Goal: Task Accomplishment & Management: Manage account settings

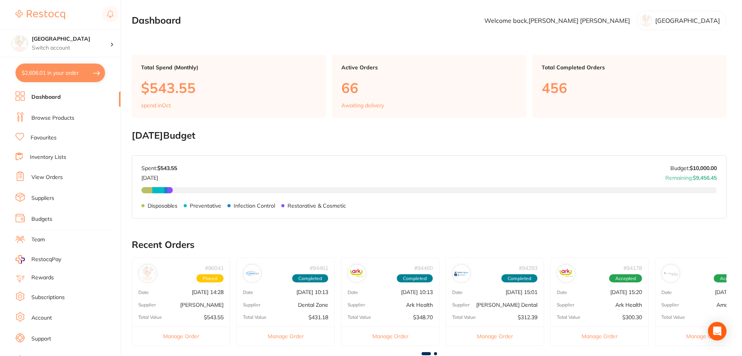
click at [56, 77] on button "$2,606.01 in your order" at bounding box center [60, 73] width 90 height 19
checkbox input "true"
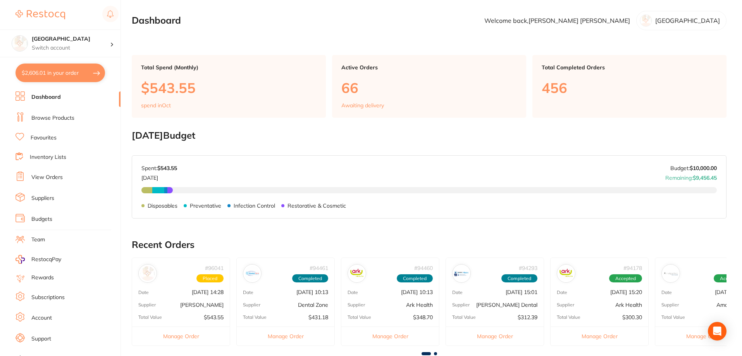
checkbox input "true"
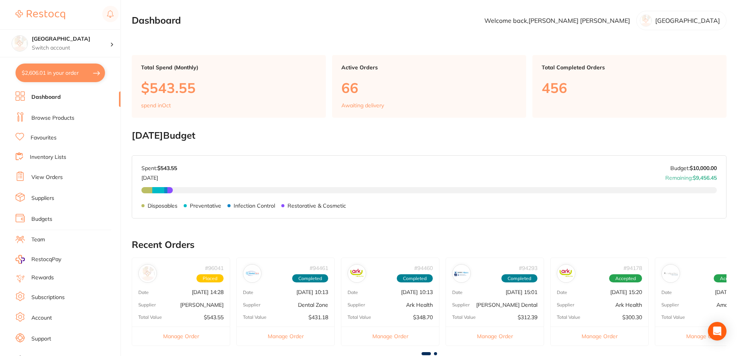
checkbox input "true"
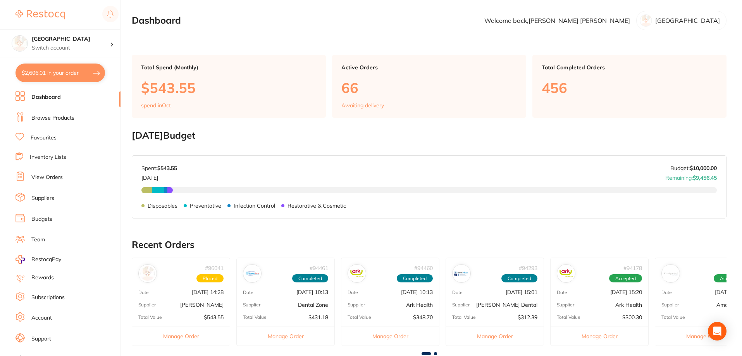
checkbox input "true"
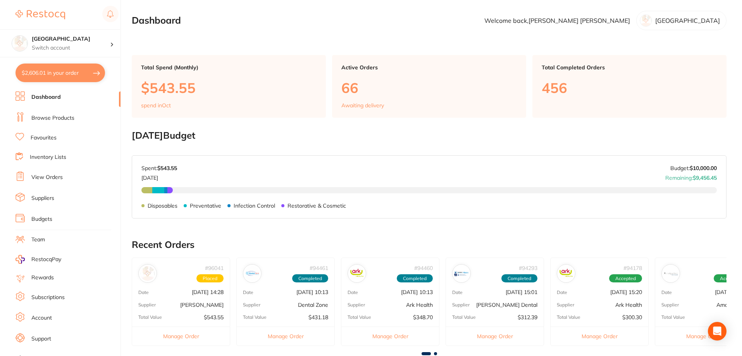
checkbox input "true"
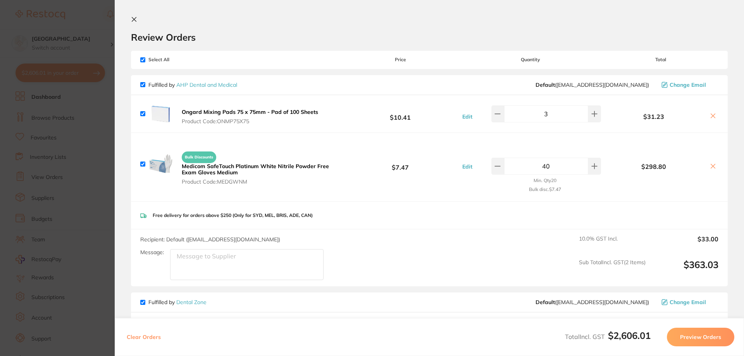
click at [77, 54] on section "Update RRP Set your pre negotiated price for this item. Item Agreed RRP (excl. …" at bounding box center [372, 178] width 744 height 356
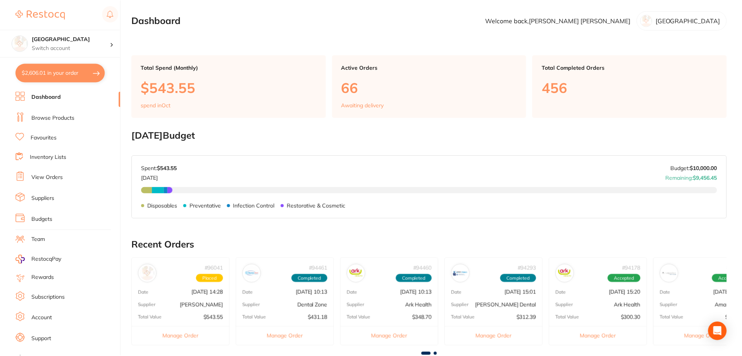
scroll to position [26, 0]
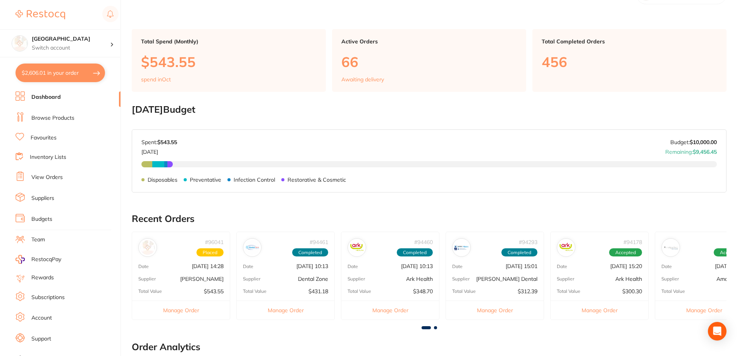
click at [52, 116] on link "Browse Products" at bounding box center [52, 118] width 43 height 8
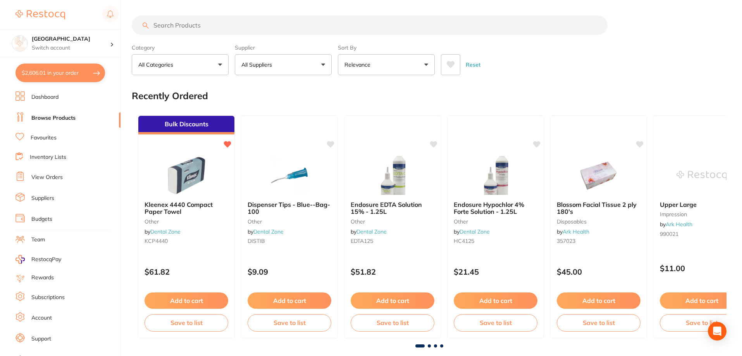
click at [270, 25] on input "search" at bounding box center [370, 24] width 476 height 19
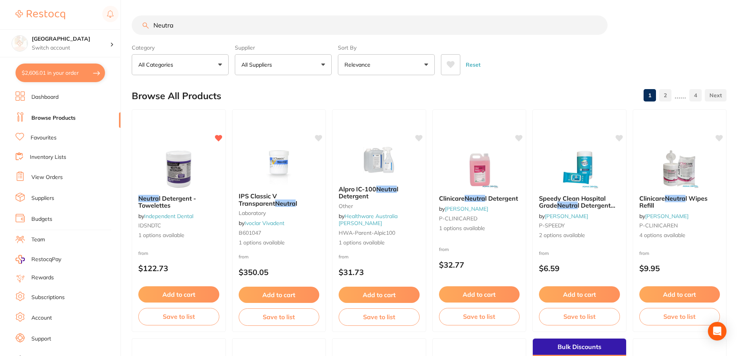
click at [452, 63] on icon at bounding box center [451, 64] width 8 height 7
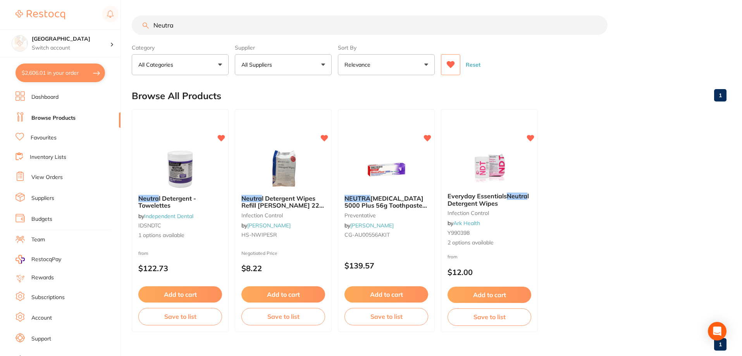
click at [376, 172] on img at bounding box center [386, 169] width 50 height 39
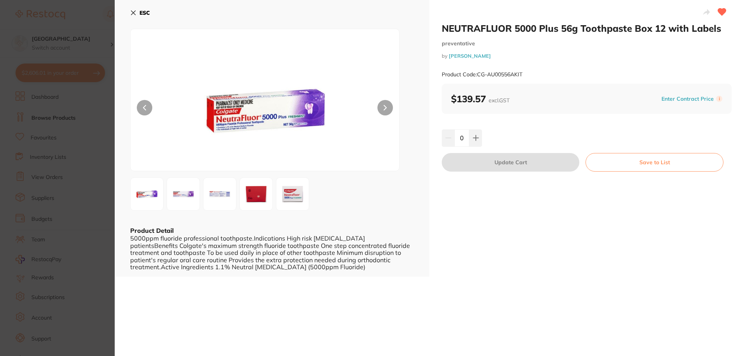
click at [131, 12] on icon at bounding box center [133, 13] width 6 height 6
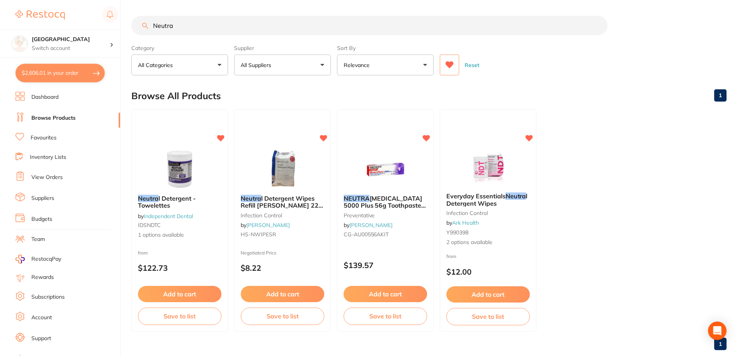
scroll to position [16, 0]
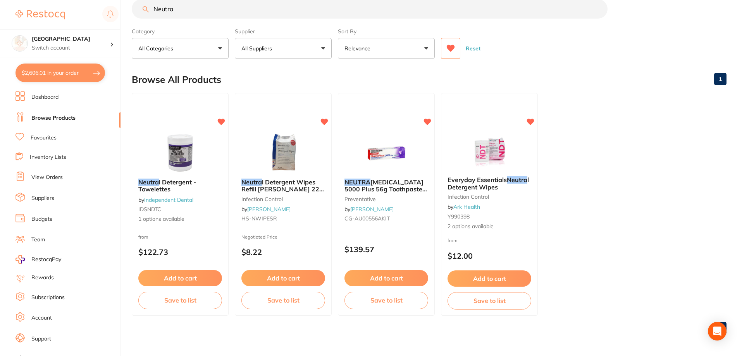
click at [189, 10] on input "Neutra" at bounding box center [370, 8] width 476 height 19
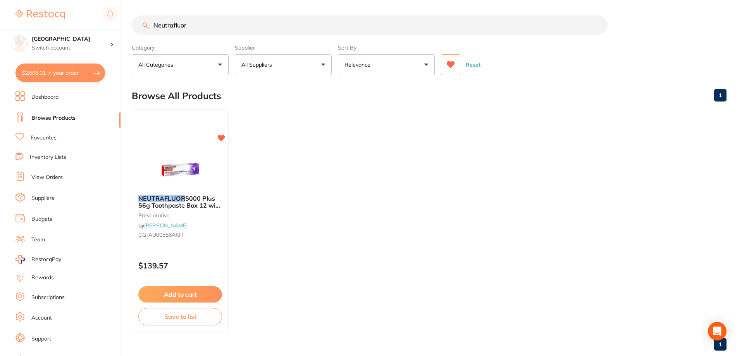
type input "Neutrafluor"
click at [453, 62] on icon at bounding box center [451, 64] width 8 height 7
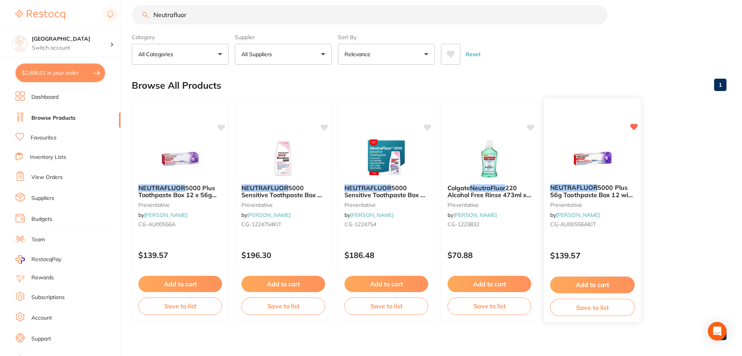
scroll to position [16, 0]
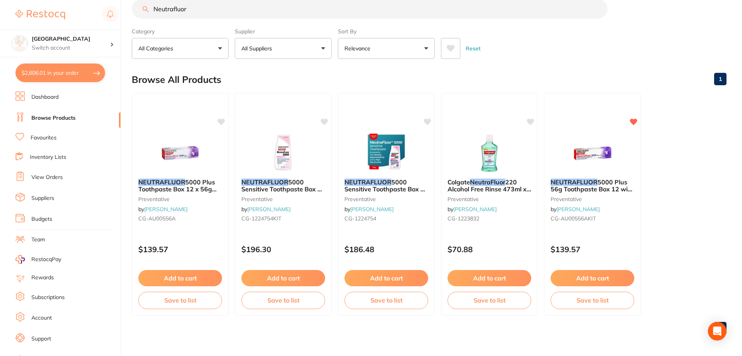
click at [232, 2] on input "Neutrafluor" at bounding box center [370, 8] width 476 height 19
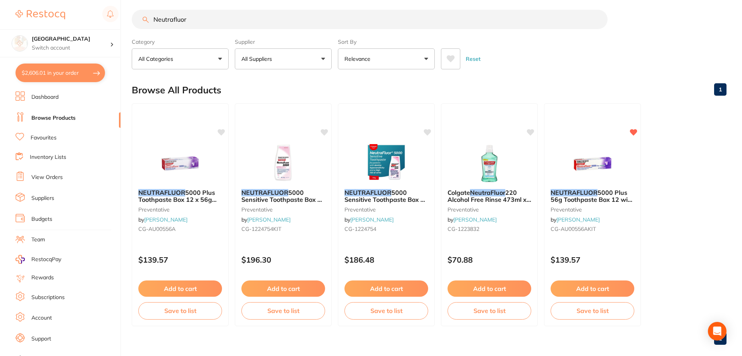
scroll to position [0, 0]
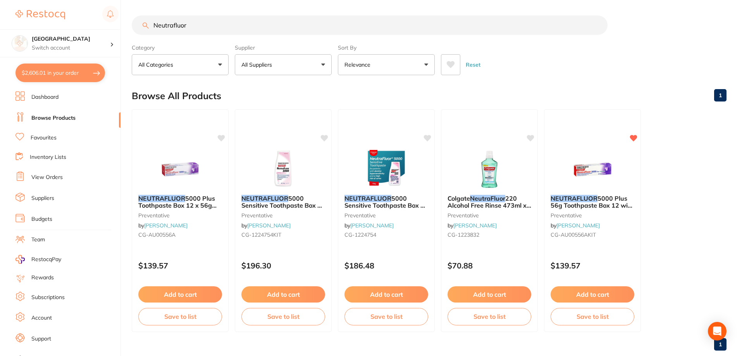
click at [48, 178] on link "View Orders" at bounding box center [46, 178] width 31 height 8
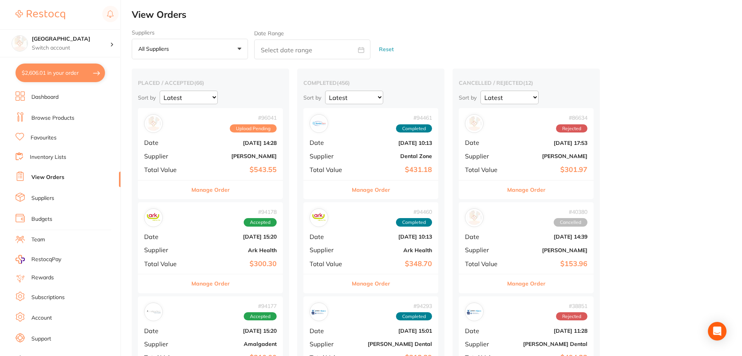
click at [201, 162] on div "# 96041 Upload Pending Date [DATE] 14:28 Supplier [PERSON_NAME] Total Value $54…" at bounding box center [210, 144] width 145 height 72
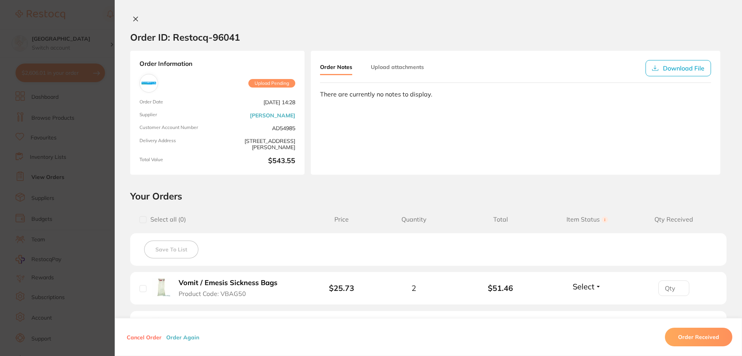
click at [405, 69] on button "Upload attachments" at bounding box center [397, 67] width 53 height 14
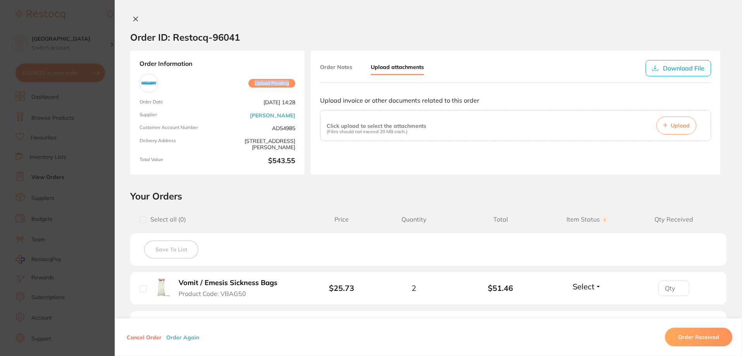
drag, startPoint x: 293, startPoint y: 81, endPoint x: 247, endPoint y: 82, distance: 46.5
click at [247, 82] on div "Order Information Upload Pending Order Date [DATE] 14:28 Supplier [PERSON_NAME]…" at bounding box center [217, 113] width 174 height 124
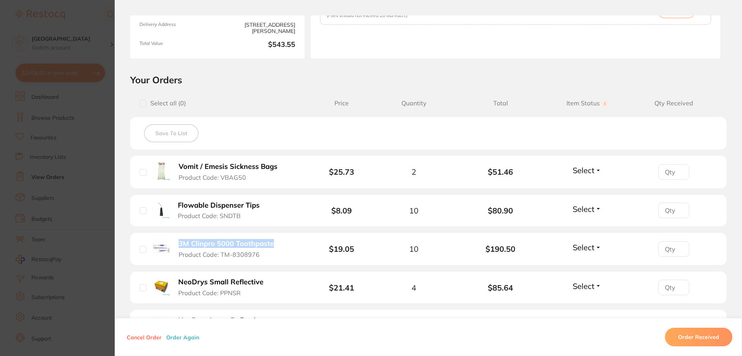
drag, startPoint x: 265, startPoint y: 239, endPoint x: 193, endPoint y: 217, distance: 76.2
click at [178, 236] on li "3M Clinpro 5000 Toothpaste Product Code: TM-8308976 $19.05 10 $190.50 Select Re…" at bounding box center [428, 249] width 596 height 33
click at [310, 121] on div "Save To List" at bounding box center [428, 133] width 596 height 33
click at [89, 90] on section "Order ID: Restocq- 96041 Order Information Upload Pending Order Date [DATE] 14:…" at bounding box center [371, 178] width 742 height 356
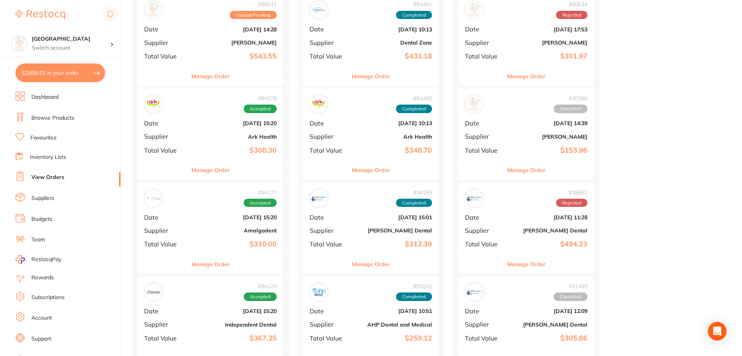
scroll to position [116, 0]
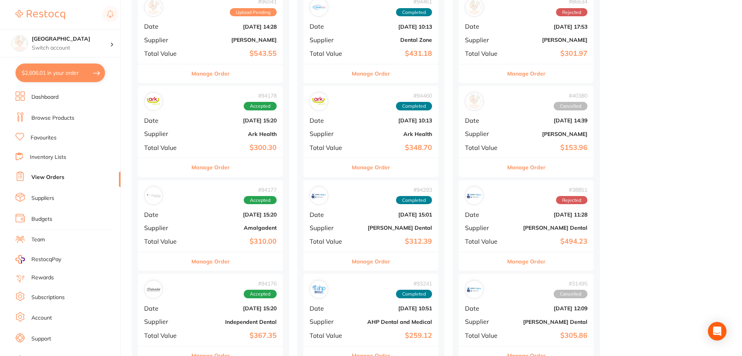
click at [219, 131] on b "Ark Health" at bounding box center [235, 134] width 84 height 6
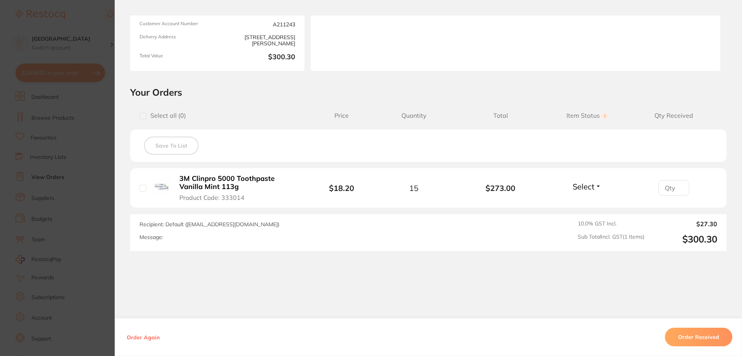
scroll to position [114, 0]
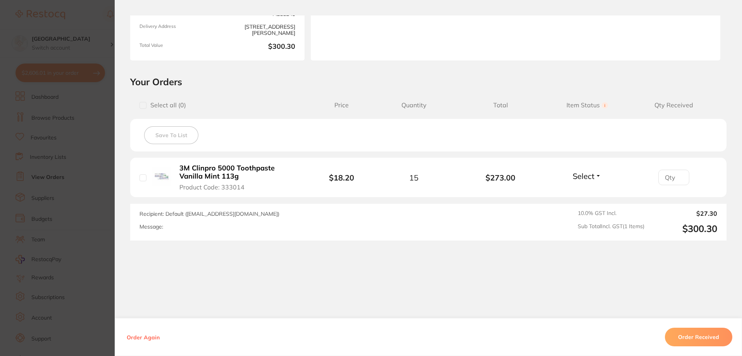
click at [70, 33] on section "Order ID: Restocq- 94178 Order Information Accepted Order Order Date [DATE] 15:…" at bounding box center [371, 178] width 742 height 356
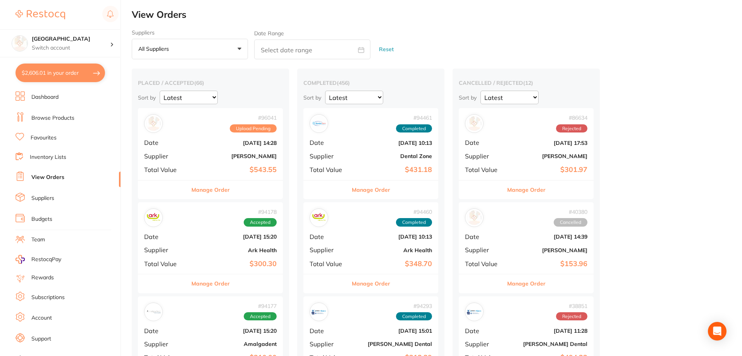
click at [190, 170] on div "# 96041 Upload Pending Date [DATE] 14:28 Supplier [PERSON_NAME] Total Value $54…" at bounding box center [210, 144] width 145 height 72
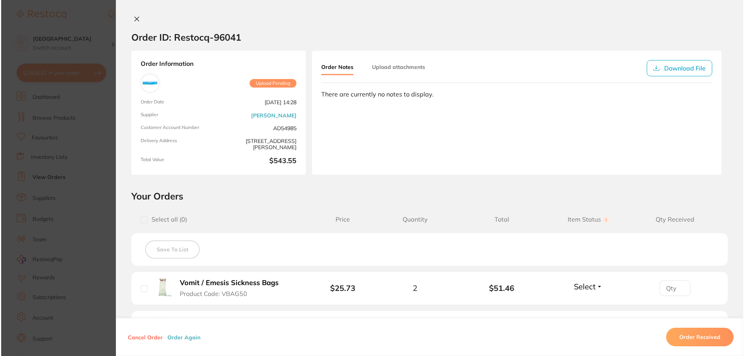
scroll to position [116, 0]
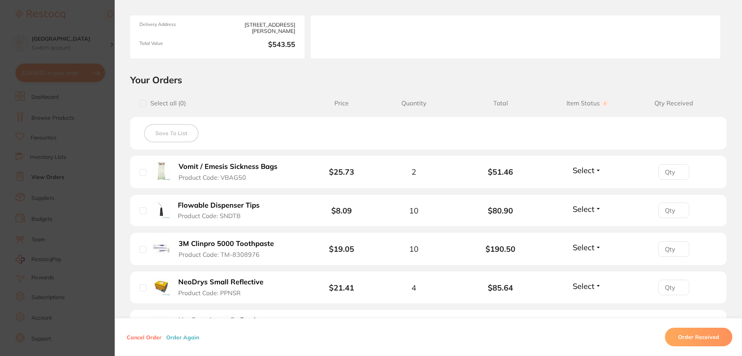
drag, startPoint x: 246, startPoint y: 216, endPoint x: 218, endPoint y: 218, distance: 28.7
click at [218, 218] on button "Flowable Dispenser Tips Product Code: SNDTB" at bounding box center [223, 210] width 94 height 19
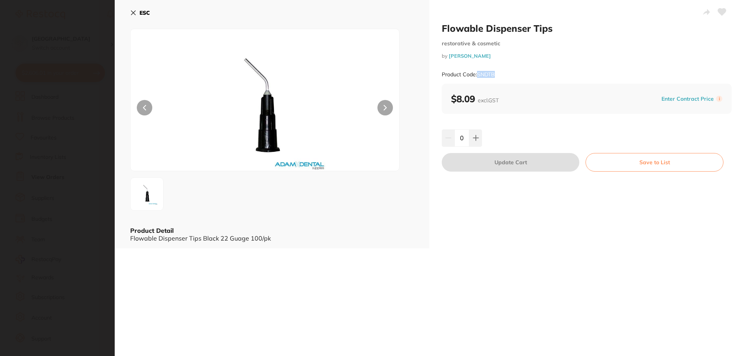
drag, startPoint x: 498, startPoint y: 72, endPoint x: 480, endPoint y: 78, distance: 18.3
click at [477, 73] on div "Product Code: SNDTB" at bounding box center [587, 74] width 290 height 19
copy small "SNDTB"
click at [133, 12] on icon at bounding box center [133, 13] width 4 height 4
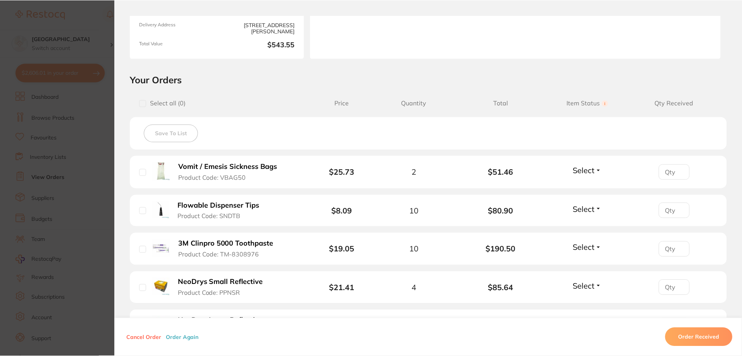
scroll to position [2, 0]
click at [272, 254] on button "3M Clinpro 5000 Toothpaste Product Code: TM-8308976" at bounding box center [229, 248] width 107 height 19
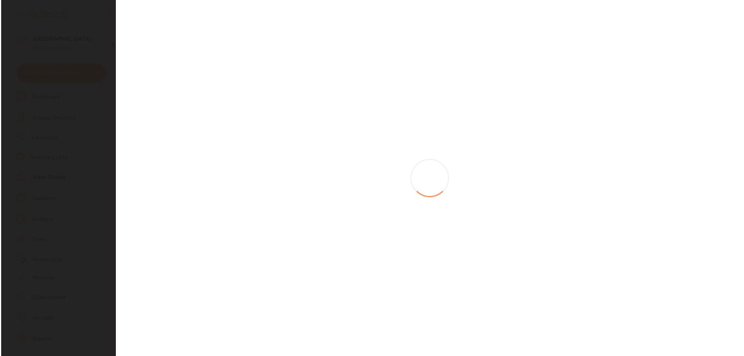
scroll to position [0, 0]
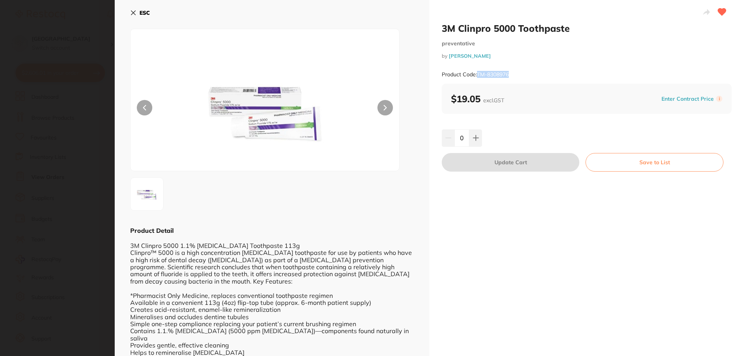
drag, startPoint x: 519, startPoint y: 72, endPoint x: 486, endPoint y: 78, distance: 33.5
click at [479, 73] on div "Product Code: TM-8308976" at bounding box center [587, 74] width 290 height 19
click at [523, 76] on div "Product Code: TM-8308976" at bounding box center [587, 74] width 290 height 19
click at [526, 78] on div "Product Code: TM-8308976" at bounding box center [587, 74] width 290 height 19
drag, startPoint x: 505, startPoint y: 73, endPoint x: 477, endPoint y: 74, distance: 27.5
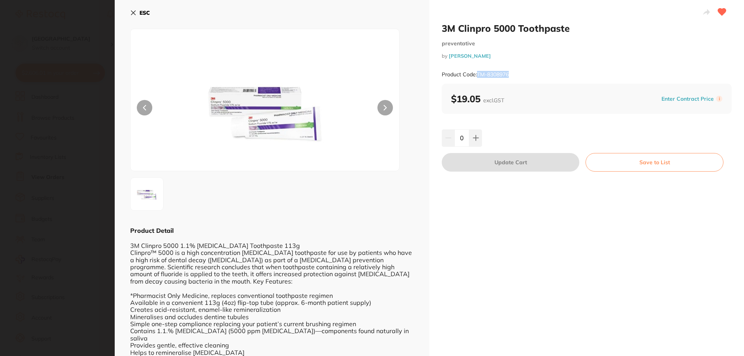
click at [477, 74] on div "Product Code: TM-8308976" at bounding box center [587, 74] width 290 height 19
copy small "TM-8308976"
click at [134, 12] on icon at bounding box center [133, 13] width 4 height 4
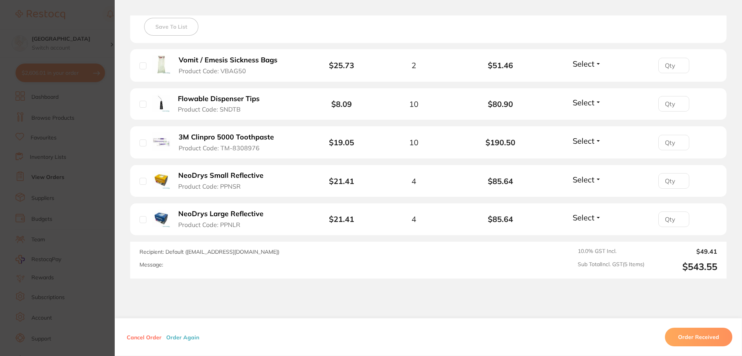
scroll to position [232, 0]
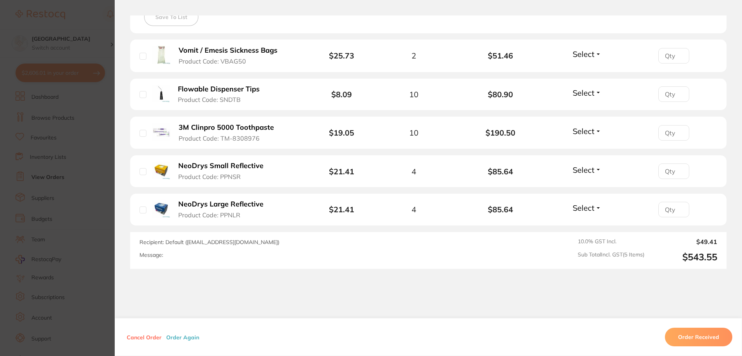
click at [142, 334] on button "Cancel Order" at bounding box center [144, 337] width 40 height 7
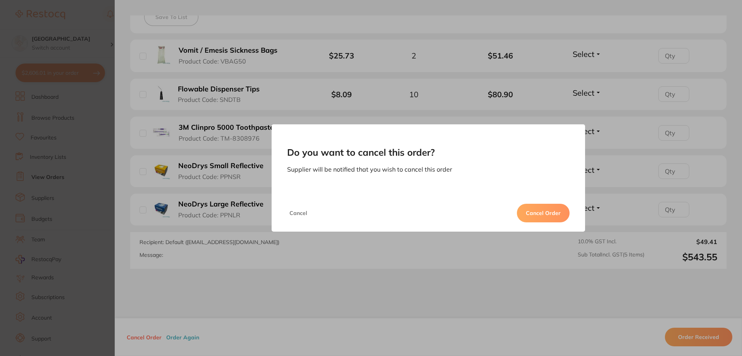
click at [539, 211] on button "Cancel Order" at bounding box center [543, 213] width 53 height 19
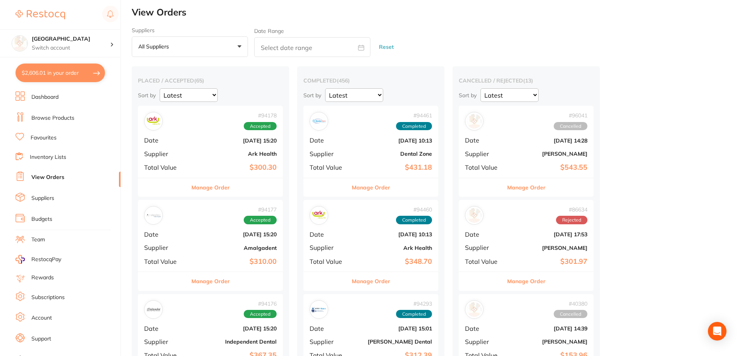
click at [34, 77] on button "$2,606.01 in your order" at bounding box center [60, 73] width 90 height 19
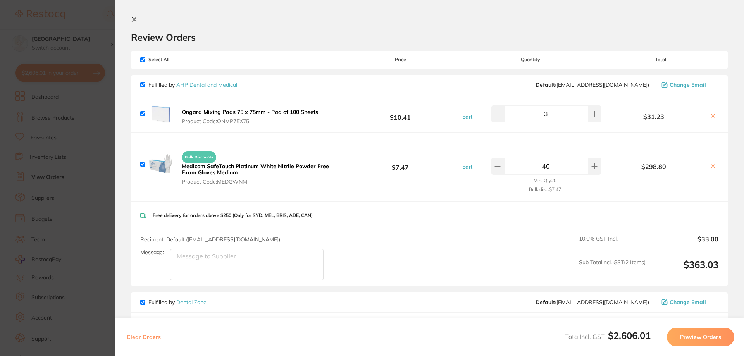
click at [80, 146] on section "Update RRP Set your pre negotiated price for this item. Item Agreed RRP (excl. …" at bounding box center [372, 178] width 744 height 356
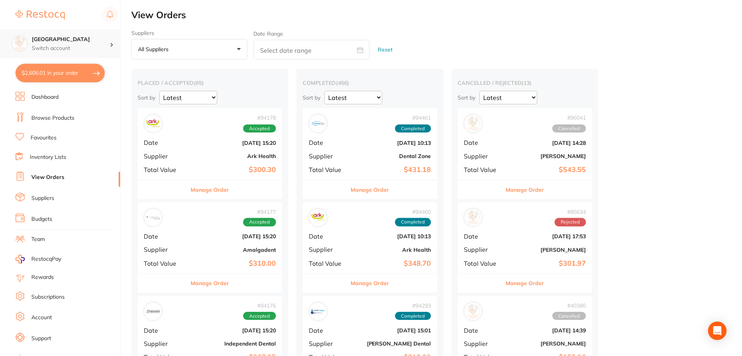
scroll to position [2, 0]
